Goal: Task Accomplishment & Management: Manage account settings

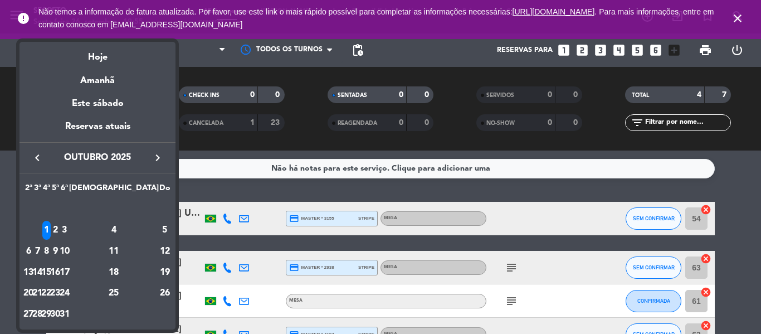
click at [159, 158] on icon "keyboard_arrow_right" at bounding box center [157, 157] width 13 height 13
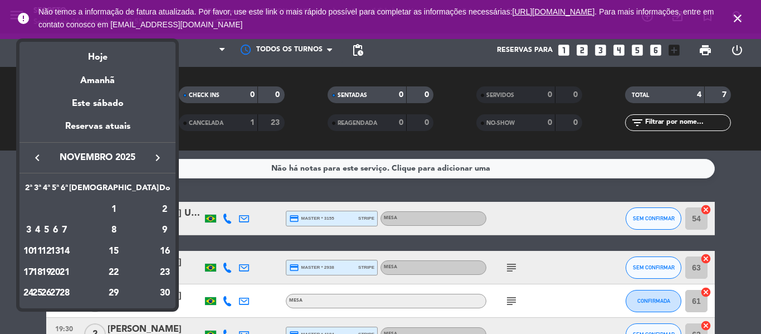
click at [159, 158] on icon "keyboard_arrow_right" at bounding box center [157, 157] width 13 height 13
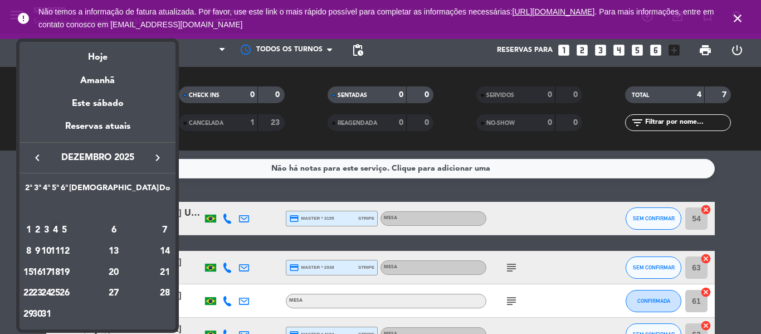
click at [60, 234] on div "4" at bounding box center [55, 230] width 8 height 19
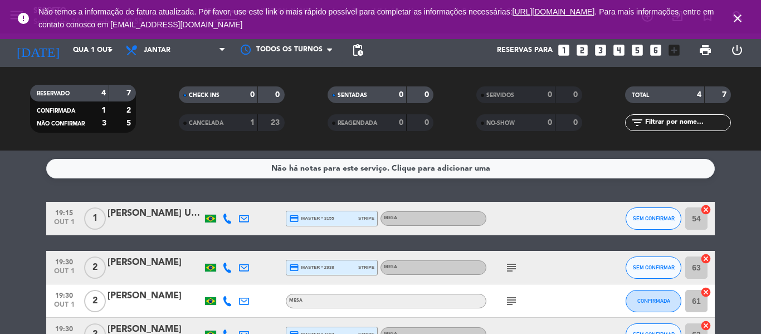
type input "Qui 4 dez"
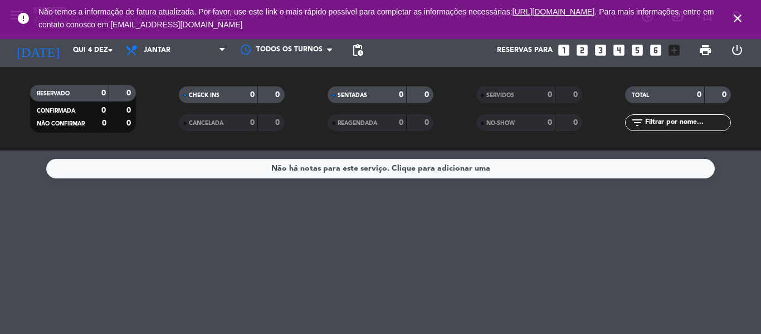
click at [738, 18] on icon "close" at bounding box center [737, 18] width 13 height 13
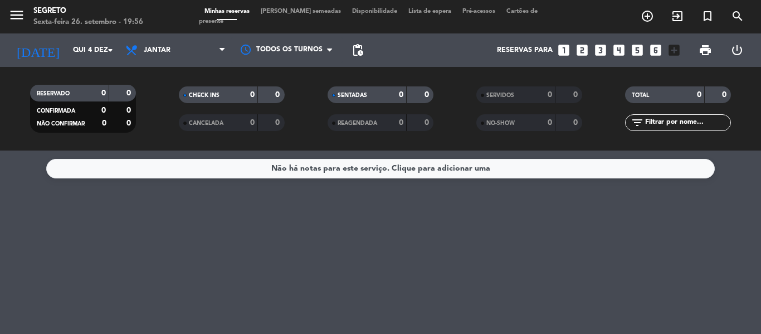
click at [296, 14] on span "[PERSON_NAME] semeadas" at bounding box center [300, 11] width 91 height 6
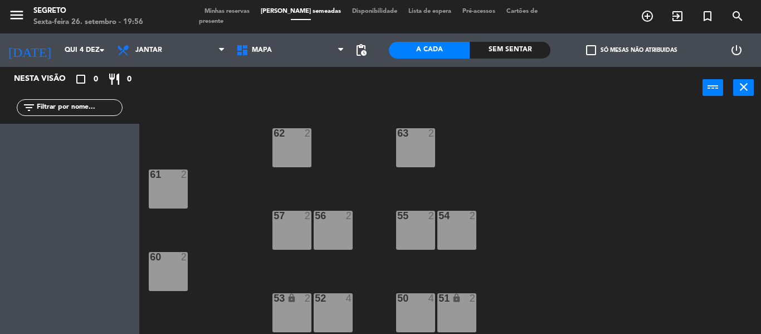
click at [312, 305] on div "62 2 63 2 61 2 57 2 56 2 55 2 54 2 60 2 52 4 50 4 53 lock 2 51 lock 2" at bounding box center [454, 221] width 614 height 225
click at [337, 308] on div "52 4" at bounding box center [333, 312] width 39 height 39
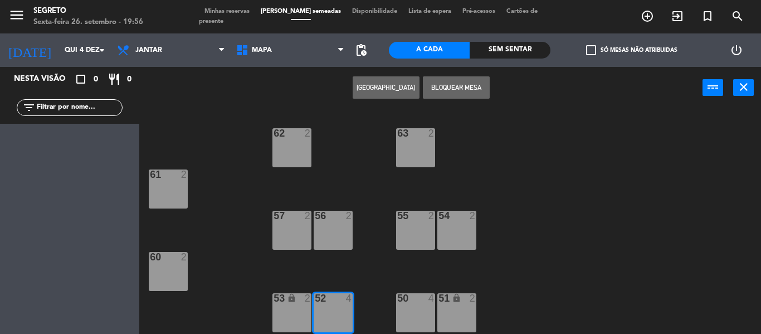
click at [416, 308] on div "50 4" at bounding box center [415, 312] width 39 height 39
click at [383, 85] on button "[GEOGRAPHIC_DATA]" at bounding box center [386, 87] width 67 height 22
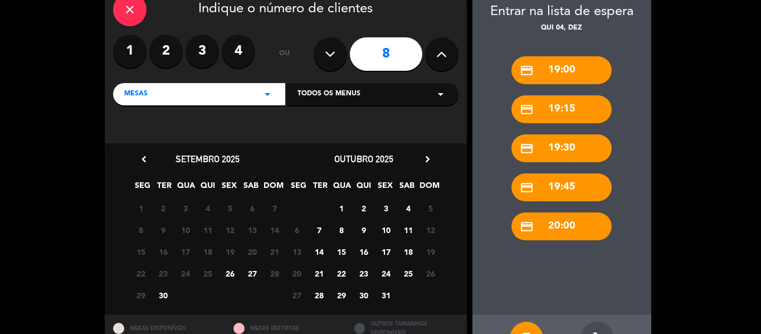
scroll to position [99, 0]
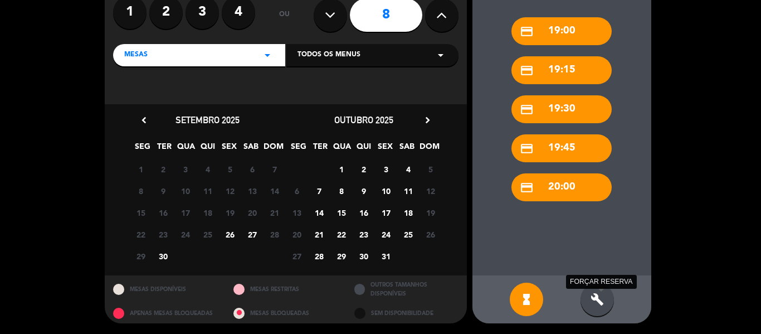
click at [597, 294] on icon "build" at bounding box center [597, 299] width 13 height 13
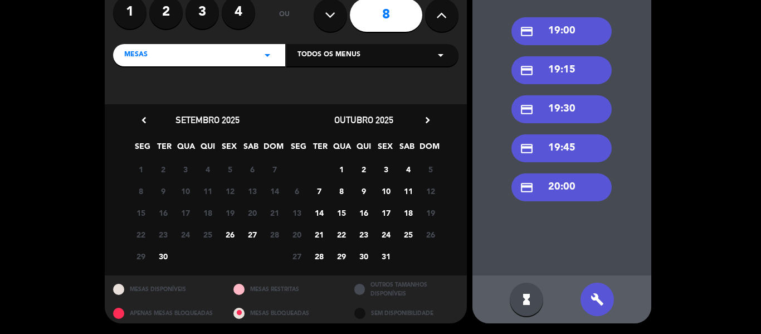
click at [563, 28] on div "credit_card 19:00" at bounding box center [562, 31] width 100 height 28
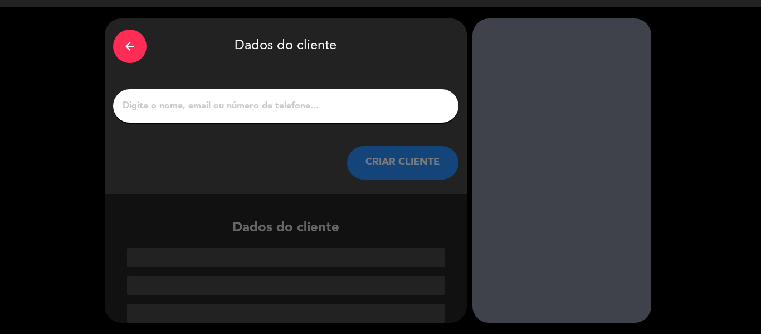
scroll to position [26, 0]
click at [327, 103] on input "1" at bounding box center [285, 106] width 329 height 16
paste input "[PERSON_NAME]"
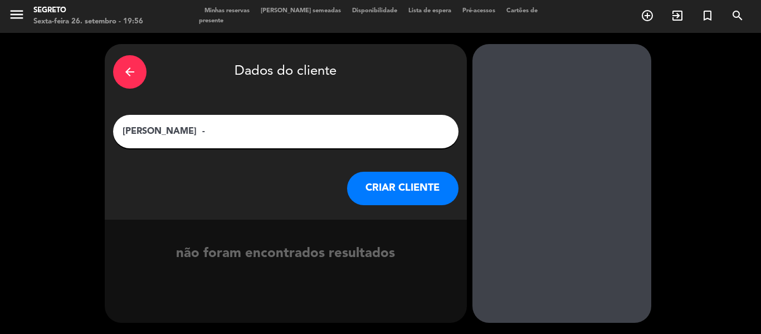
paste input "GSK Oncologia"
type input "[PERSON_NAME] - GSK Oncologia"
click at [442, 177] on button "CRIAR CLIENTE" at bounding box center [402, 188] width 111 height 33
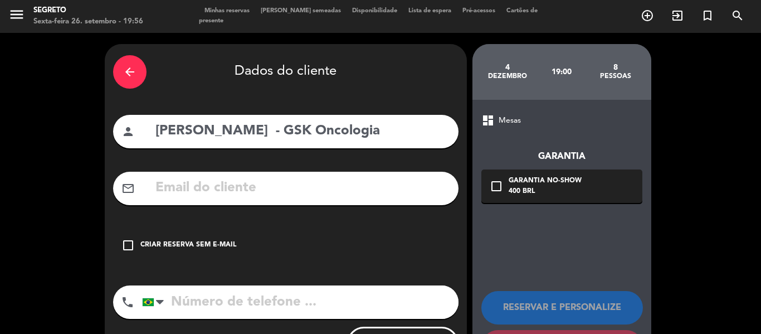
drag, startPoint x: 128, startPoint y: 245, endPoint x: 141, endPoint y: 250, distance: 14.0
click at [128, 245] on icon "check_box_outline_blank" at bounding box center [127, 244] width 13 height 13
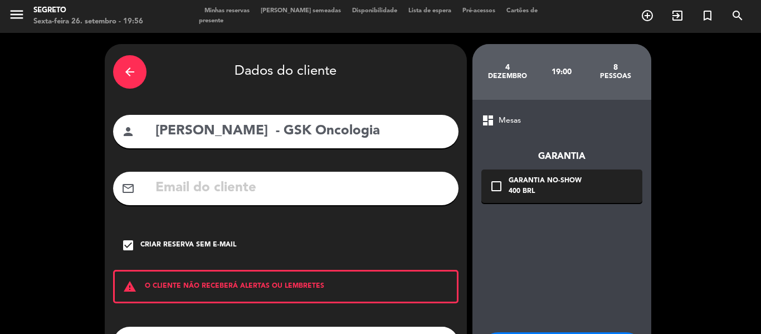
scroll to position [96, 0]
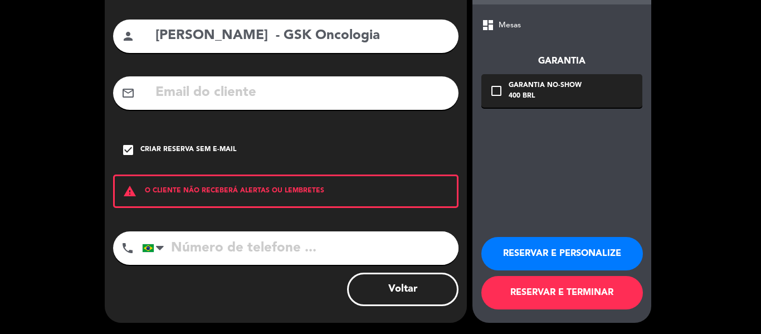
click at [598, 256] on button "RESERVAR E PERSONALIZE" at bounding box center [562, 253] width 162 height 33
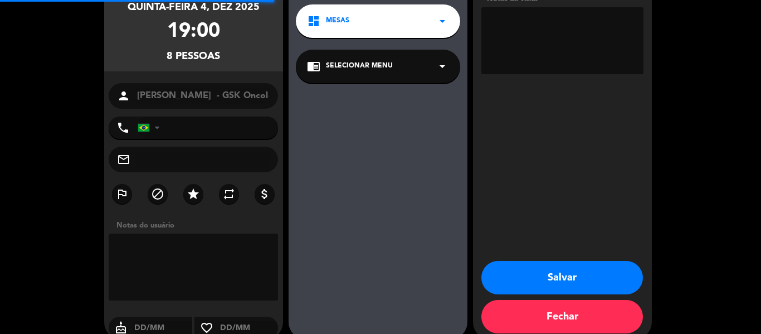
scroll to position [45, 0]
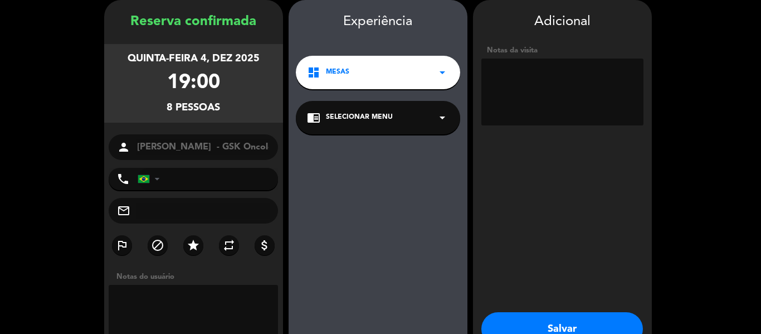
click at [369, 116] on span "Selecionar menu" at bounding box center [359, 117] width 67 height 11
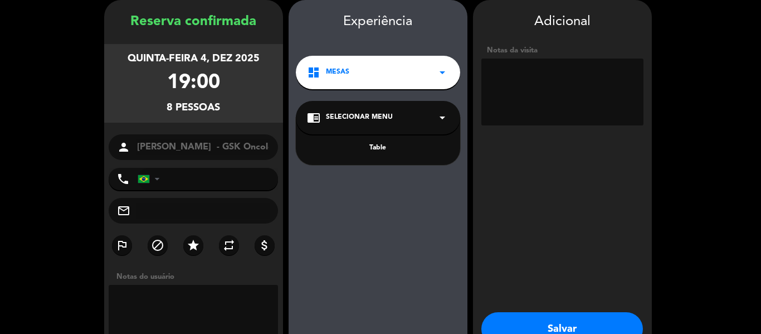
click at [370, 144] on div "Table" at bounding box center [378, 148] width 142 height 11
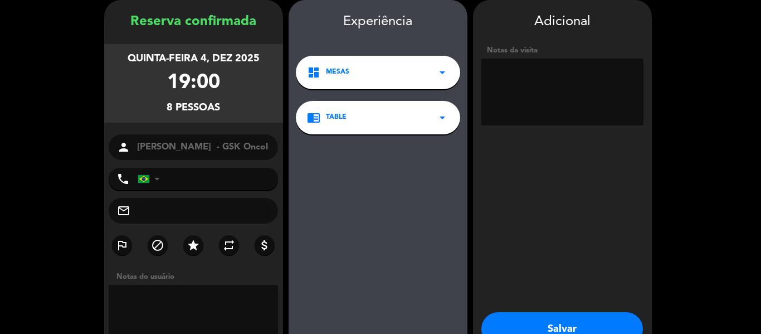
click at [521, 81] on textarea at bounding box center [562, 92] width 162 height 67
paste textarea "Nome e sobrenome: [PERSON_NAME] Data: 04/12 quinta feira Horário: 19h Qtd: 20 p…"
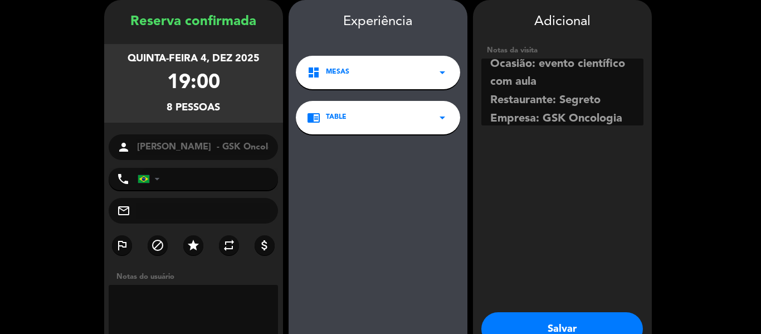
scroll to position [135, 0]
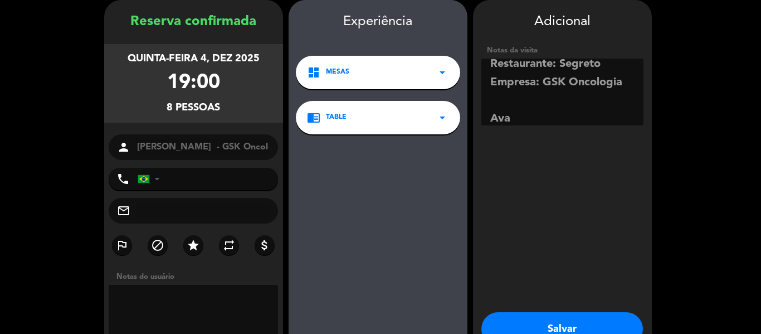
type textarea "Nome e sobrenome: [PERSON_NAME] Data: 04/12 quinta feira Horário: 19h Qtd: 20 p…"
click at [589, 331] on button "Salvar" at bounding box center [562, 328] width 162 height 33
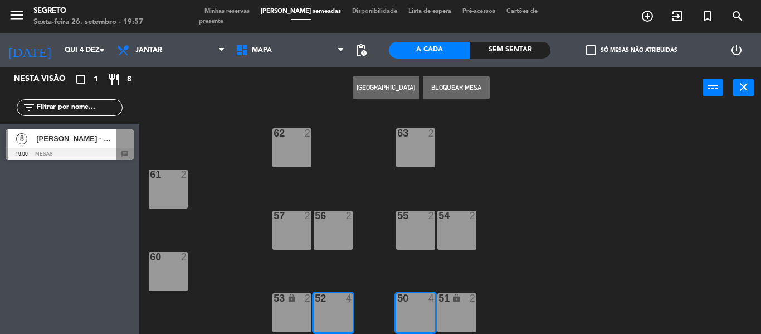
click at [235, 14] on span "Minhas reservas" at bounding box center [227, 11] width 56 height 6
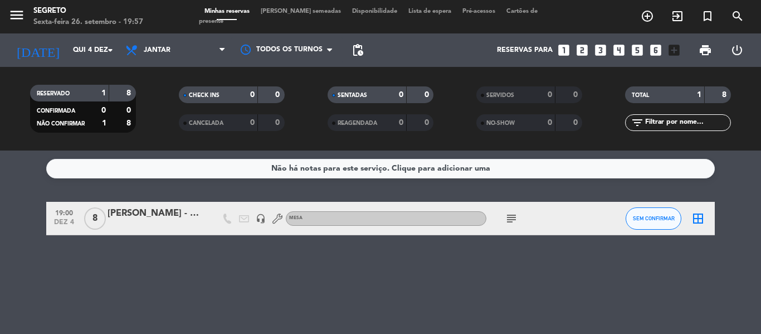
click at [515, 212] on icon "subject" at bounding box center [511, 218] width 13 height 13
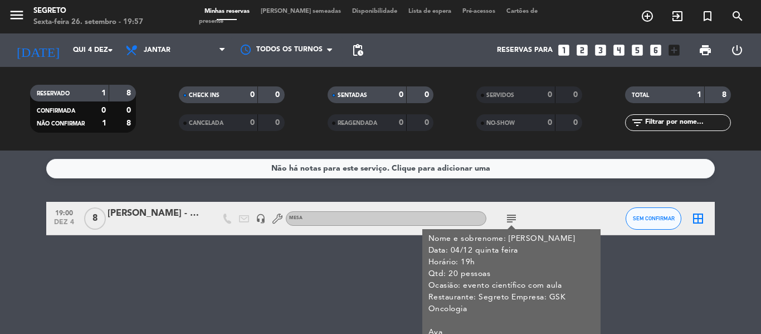
click at [515, 212] on icon "subject" at bounding box center [511, 218] width 13 height 13
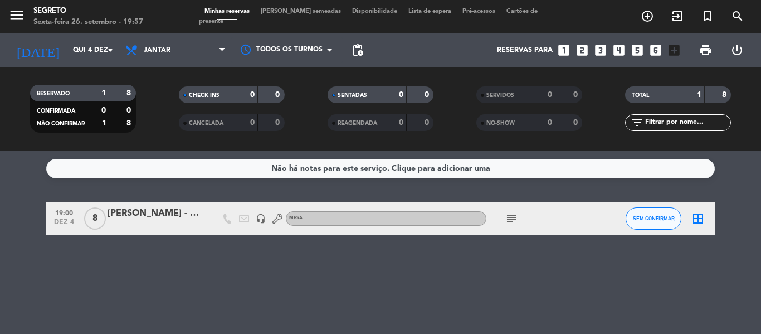
click at [151, 215] on div "[PERSON_NAME] - GSK Oncologia" at bounding box center [155, 213] width 95 height 14
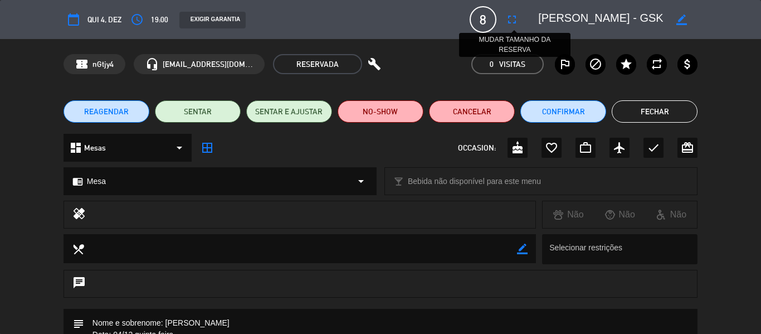
click at [518, 17] on icon "fullscreen" at bounding box center [511, 19] width 13 height 13
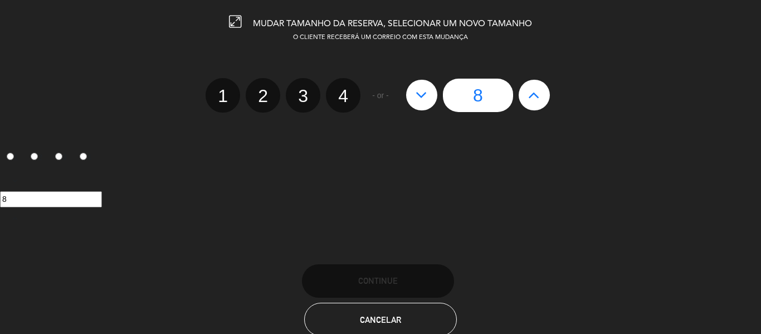
click at [541, 96] on button at bounding box center [534, 95] width 31 height 30
type input "9"
click at [541, 96] on button at bounding box center [534, 95] width 31 height 30
type input "10"
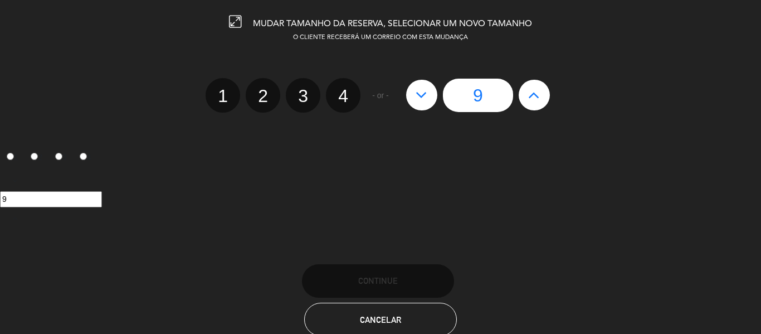
type input "10"
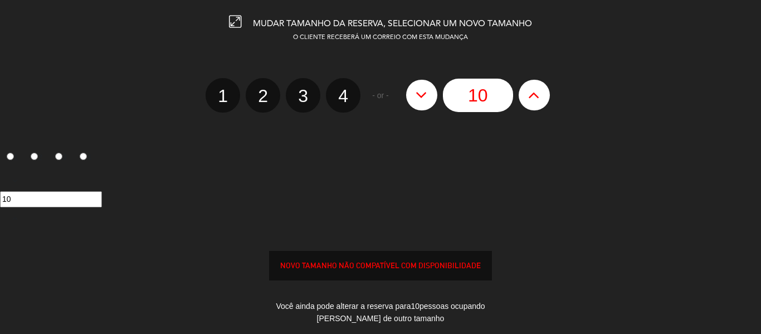
click at [541, 96] on button at bounding box center [534, 95] width 31 height 30
type input "11"
click at [541, 96] on button at bounding box center [534, 95] width 31 height 30
type input "12"
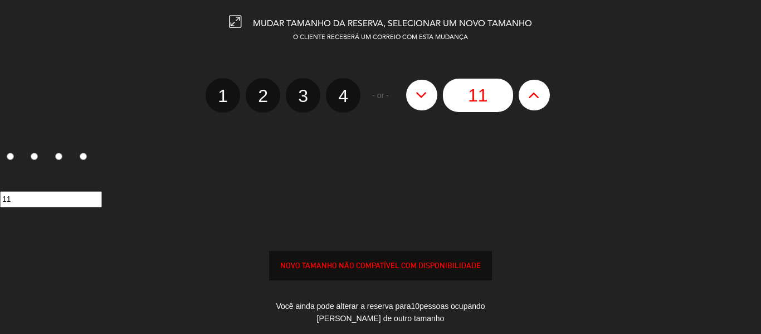
type input "12"
click at [541, 96] on button at bounding box center [534, 95] width 31 height 30
type input "13"
click at [541, 96] on button at bounding box center [534, 95] width 31 height 30
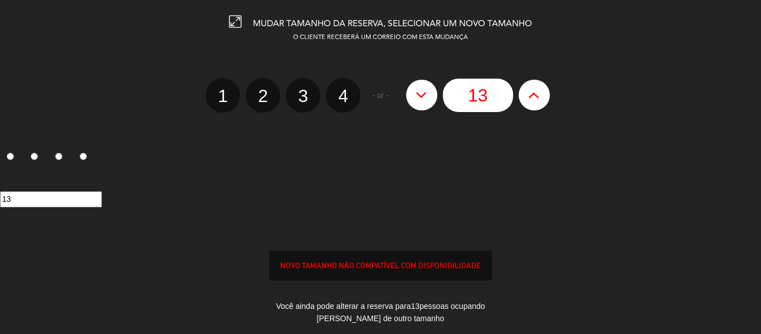
type input "14"
click at [541, 96] on button at bounding box center [534, 95] width 31 height 30
type input "15"
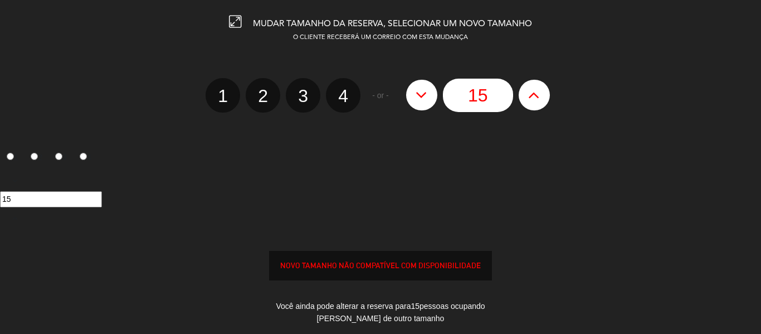
click at [541, 96] on button at bounding box center [534, 95] width 31 height 30
type input "16"
click at [541, 96] on button at bounding box center [534, 95] width 31 height 30
type input "17"
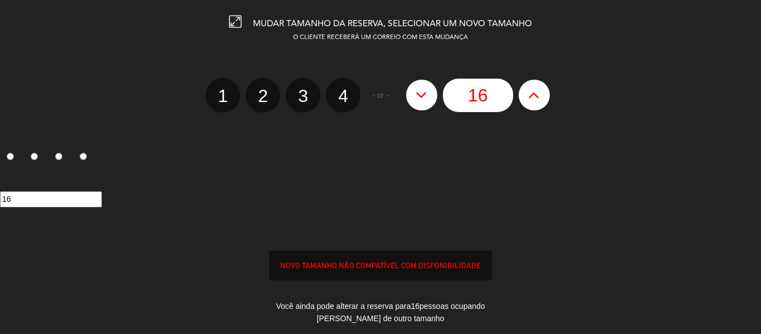
type input "17"
click at [541, 96] on button at bounding box center [534, 95] width 31 height 30
type input "18"
click at [541, 96] on button at bounding box center [534, 95] width 31 height 30
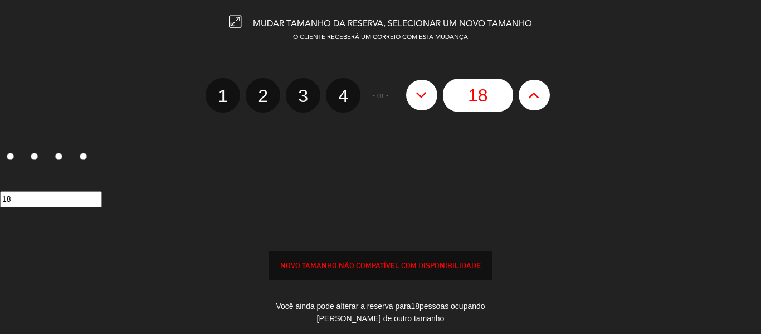
type input "19"
click at [541, 96] on button at bounding box center [534, 95] width 31 height 30
type input "20"
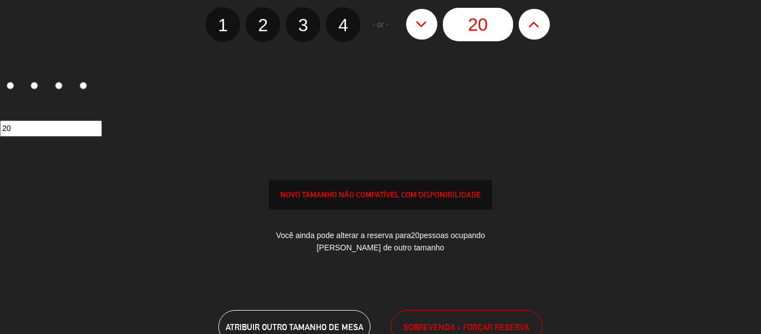
scroll to position [152, 0]
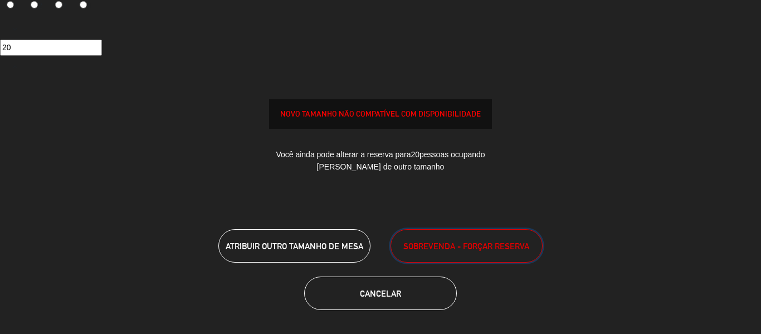
click at [440, 251] on span "SOBREVENDA - FORÇAR RESERVA" at bounding box center [466, 246] width 126 height 13
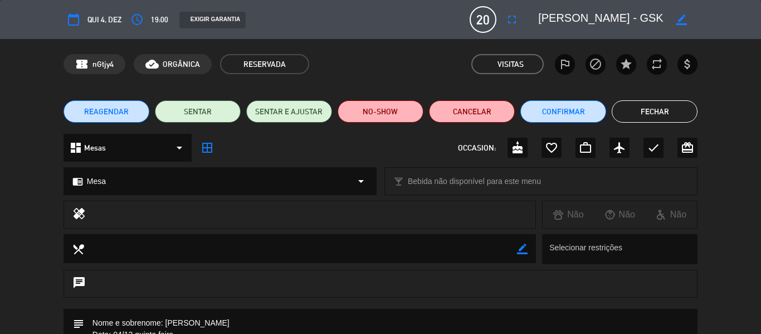
click at [644, 111] on button "Fechar" at bounding box center [655, 111] width 86 height 22
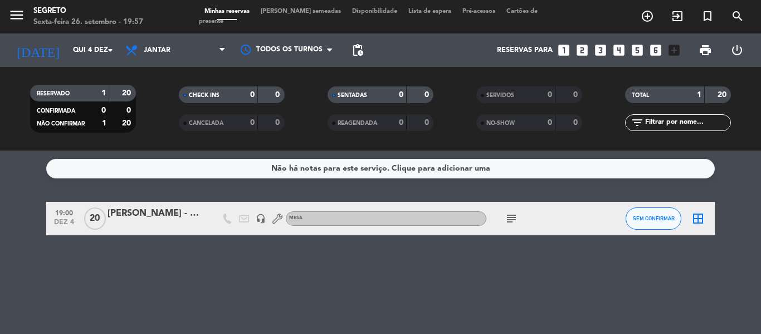
click at [703, 217] on icon "border_all" at bounding box center [697, 218] width 13 height 13
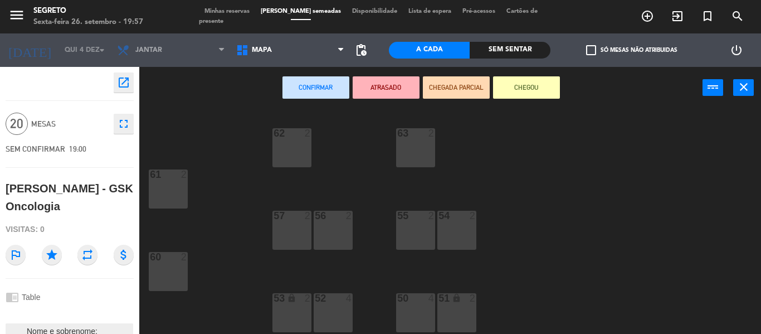
click at [404, 149] on div "63 2" at bounding box center [415, 147] width 39 height 39
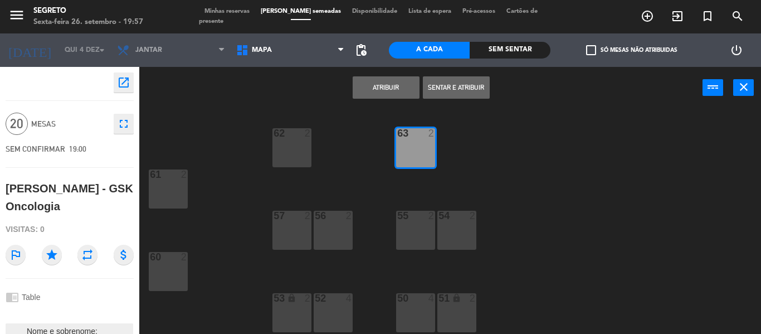
click at [294, 149] on div "62 2" at bounding box center [291, 147] width 39 height 39
click at [174, 187] on div "61 2" at bounding box center [168, 188] width 39 height 39
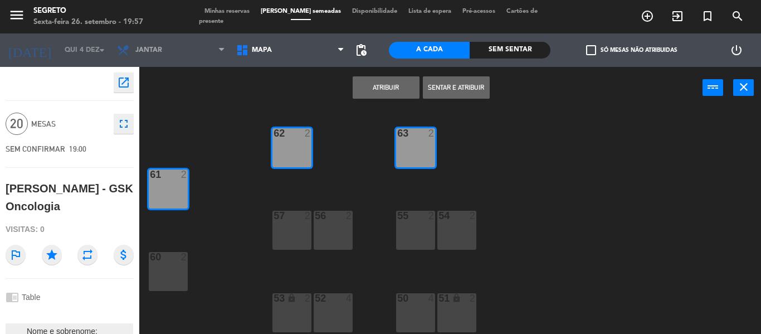
click at [165, 256] on div at bounding box center [168, 257] width 18 height 10
drag, startPoint x: 289, startPoint y: 226, endPoint x: 353, endPoint y: 226, distance: 63.5
click at [290, 226] on div "57 2" at bounding box center [291, 230] width 39 height 39
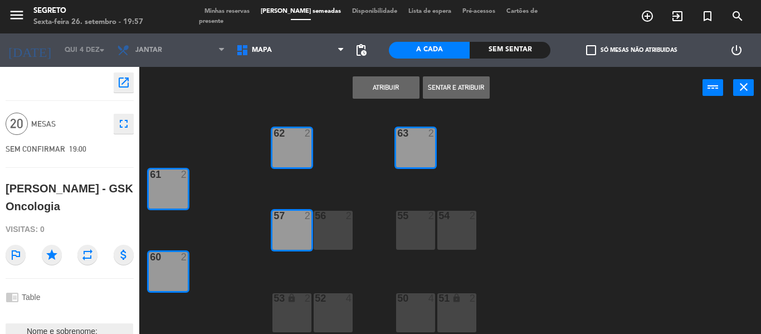
click at [353, 226] on div "56 2" at bounding box center [333, 230] width 39 height 39
click at [426, 230] on div "55 2" at bounding box center [415, 230] width 39 height 39
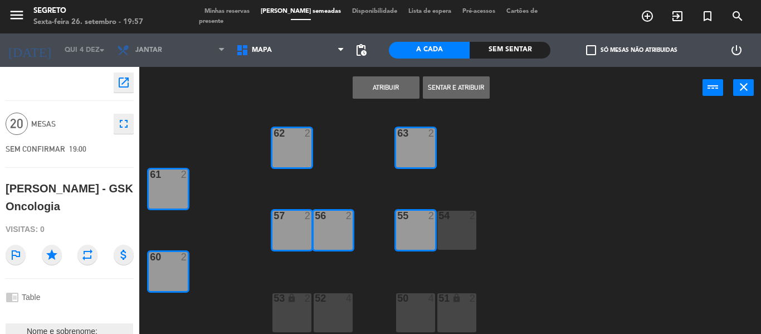
click at [478, 228] on div "62 2 63 2 61 2 57 2 56 2 55 2 54 2 60 2 52 4 50 4 53 lock 2 51 lock 2" at bounding box center [454, 221] width 614 height 225
click at [466, 233] on div "54 2" at bounding box center [456, 230] width 39 height 39
click at [462, 304] on div "lock" at bounding box center [456, 298] width 18 height 11
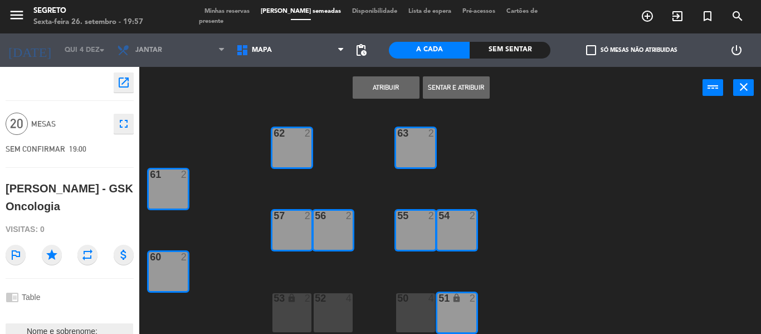
click at [428, 301] on div "4" at bounding box center [431, 298] width 7 height 10
click at [343, 306] on div "52 4" at bounding box center [333, 312] width 39 height 39
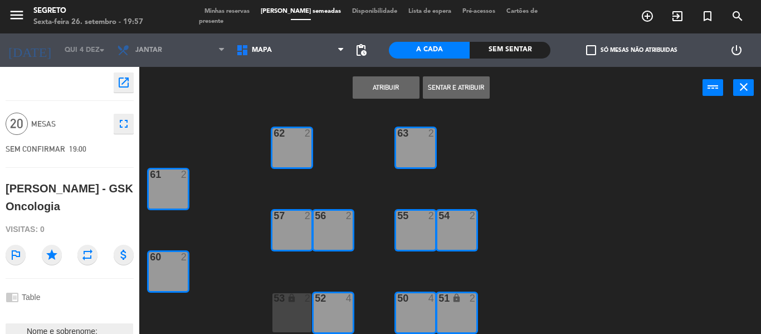
click at [294, 306] on div "53 lock 2" at bounding box center [291, 312] width 39 height 39
click at [373, 86] on button "Atribuir" at bounding box center [386, 87] width 67 height 22
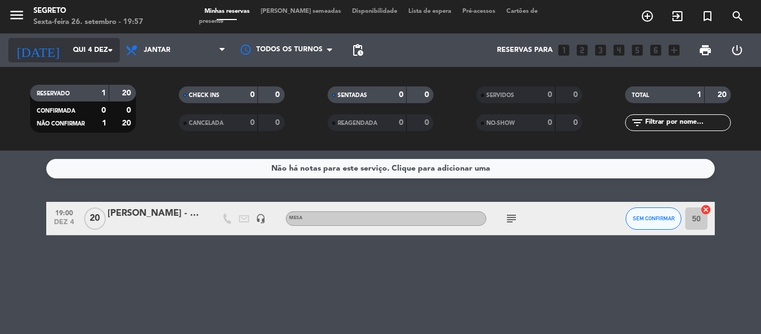
click at [67, 50] on input "Qui 4 dez" at bounding box center [114, 50] width 94 height 19
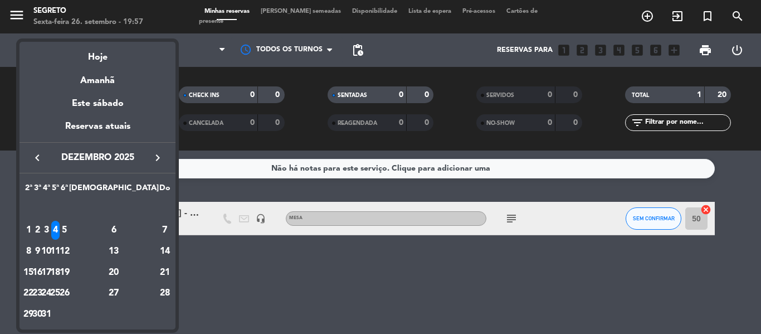
click at [158, 158] on icon "keyboard_arrow_right" at bounding box center [157, 157] width 13 height 13
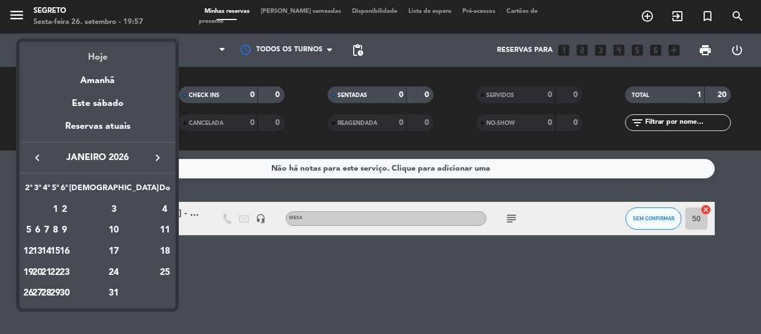
click at [105, 53] on div "Hoje" at bounding box center [98, 53] width 156 height 23
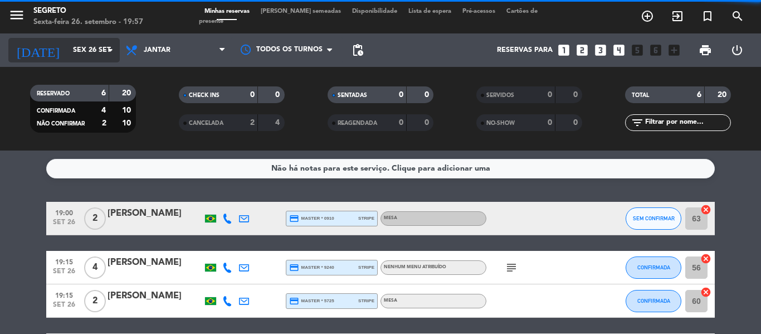
click at [67, 53] on input "Sex 26 set" at bounding box center [114, 50] width 94 height 19
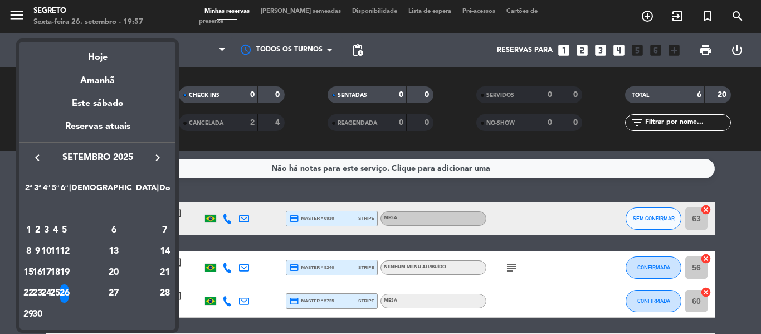
click at [153, 154] on icon "keyboard_arrow_right" at bounding box center [157, 157] width 13 height 13
click at [42, 257] on div "7" at bounding box center [37, 251] width 8 height 19
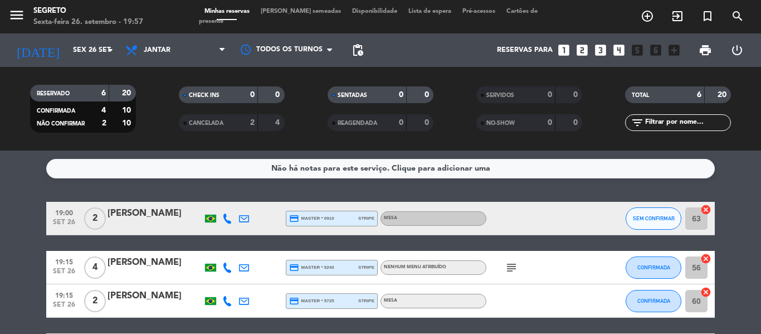
type input "Ter 7 out"
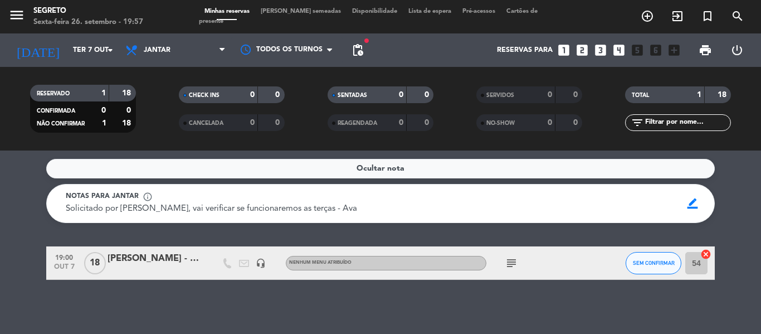
click at [138, 254] on div "[PERSON_NAME] - Novartis" at bounding box center [155, 258] width 95 height 14
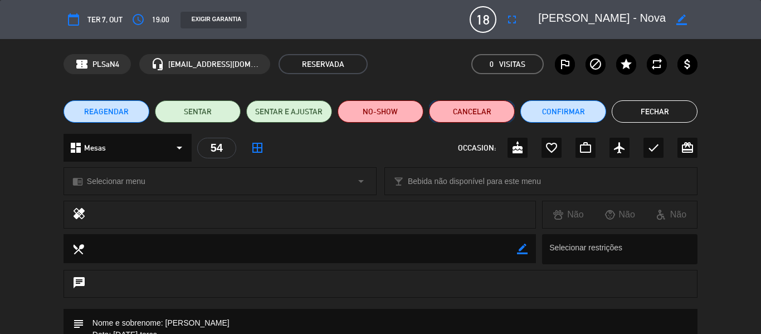
click at [468, 117] on button "Cancelar" at bounding box center [472, 111] width 86 height 22
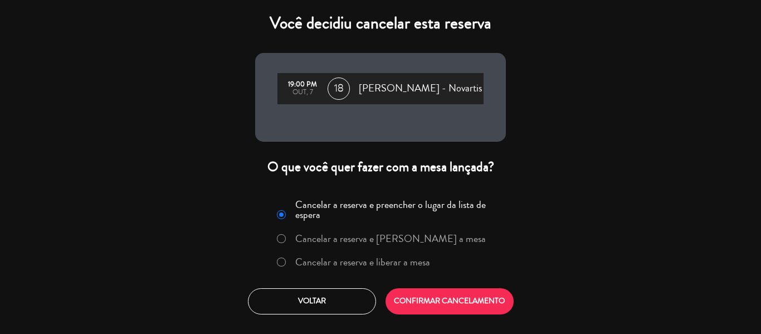
click at [285, 256] on label "Cancelar a reserva e liberar a mesa" at bounding box center [353, 262] width 165 height 20
click at [431, 275] on div "Cancelar a reserva e preencher o lugar da lista de espera Cancelar a reserva e …" at bounding box center [380, 235] width 236 height 81
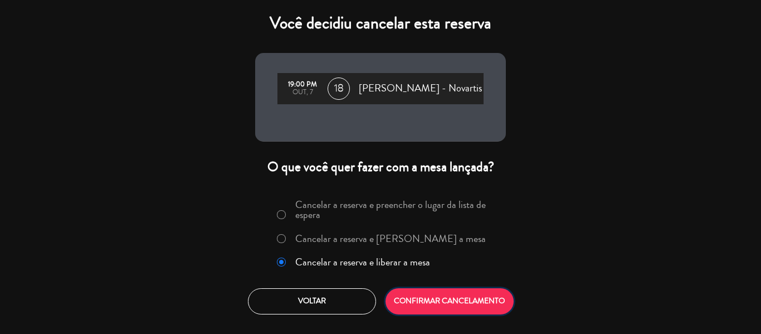
drag, startPoint x: 443, startPoint y: 289, endPoint x: 448, endPoint y: 293, distance: 6.4
click at [445, 291] on button "CONFIRMAR CANCELAMENTO" at bounding box center [450, 301] width 128 height 26
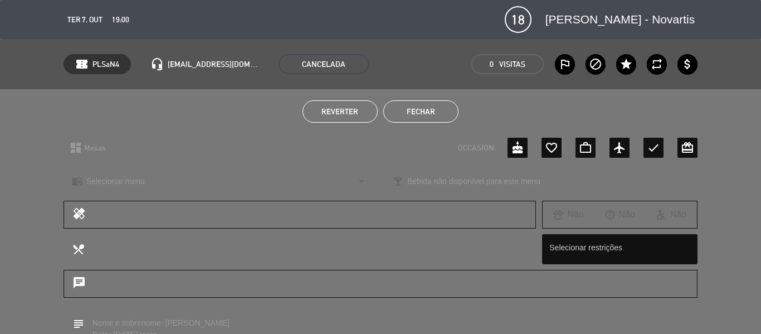
click at [423, 118] on button "Fechar" at bounding box center [420, 111] width 75 height 22
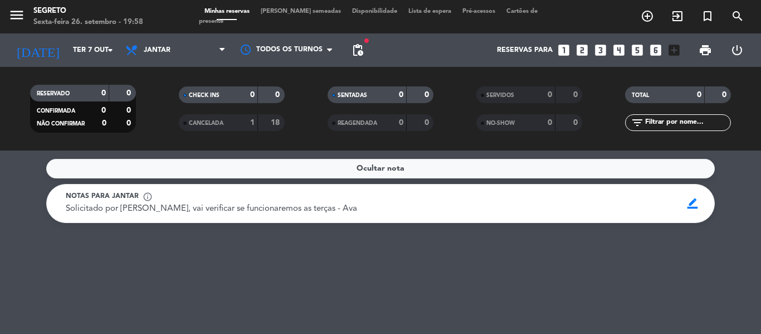
click at [247, 274] on div "Ocultar nota Notas para jantar info_outline Solicitado por [PERSON_NAME], vai v…" at bounding box center [380, 241] width 761 height 183
